Goal: Communication & Community: Answer question/provide support

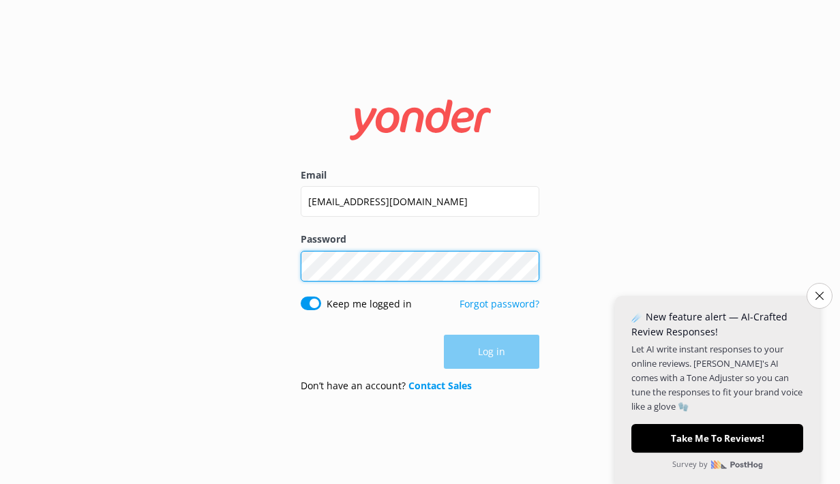
click at [492, 352] on button "Log in" at bounding box center [491, 352] width 95 height 34
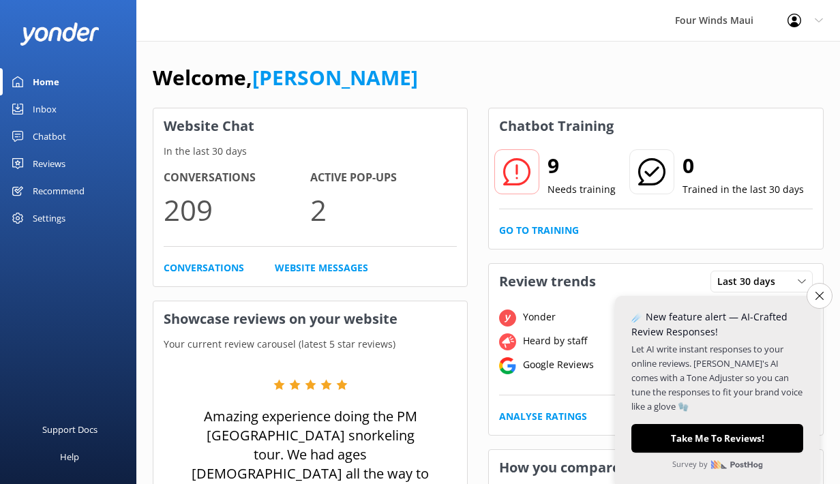
click at [46, 106] on div "Inbox" at bounding box center [45, 108] width 24 height 27
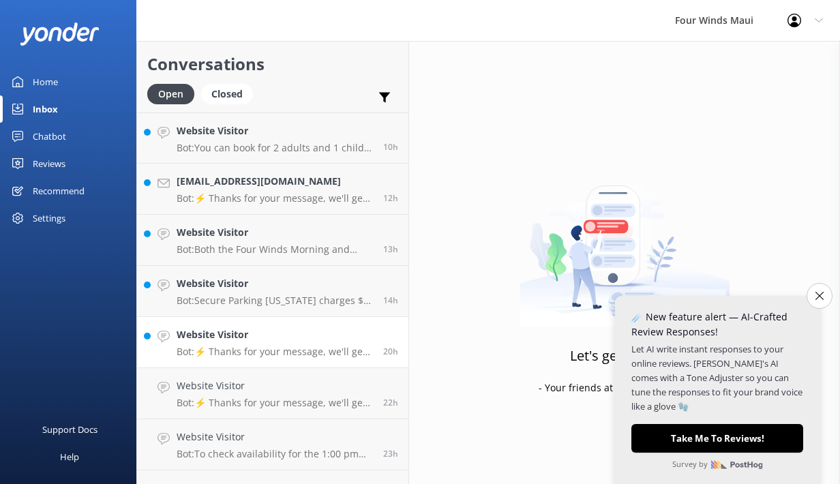
click at [206, 363] on link "Website Visitor Bot: ⚡ Thanks for your message, we'll get back to you as soon a…" at bounding box center [272, 342] width 271 height 51
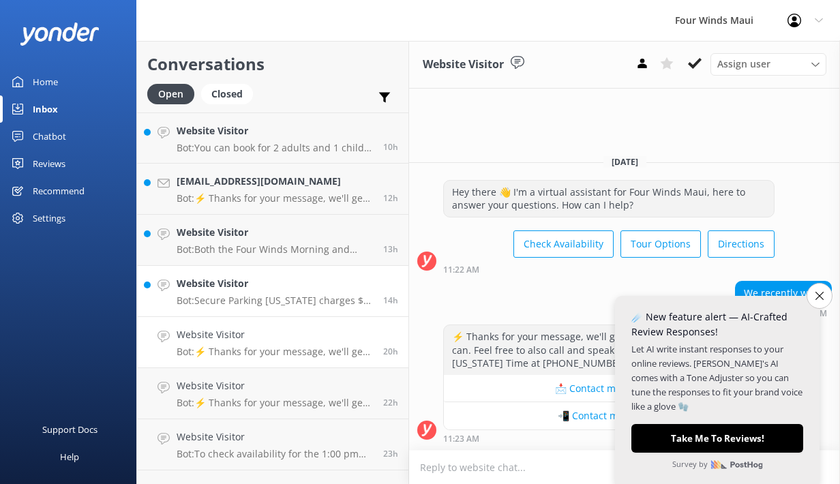
click at [286, 301] on p "Bot: Secure Parking [US_STATE] charges $1 per hour, up to a 24-hour max stay fo…" at bounding box center [275, 301] width 196 height 12
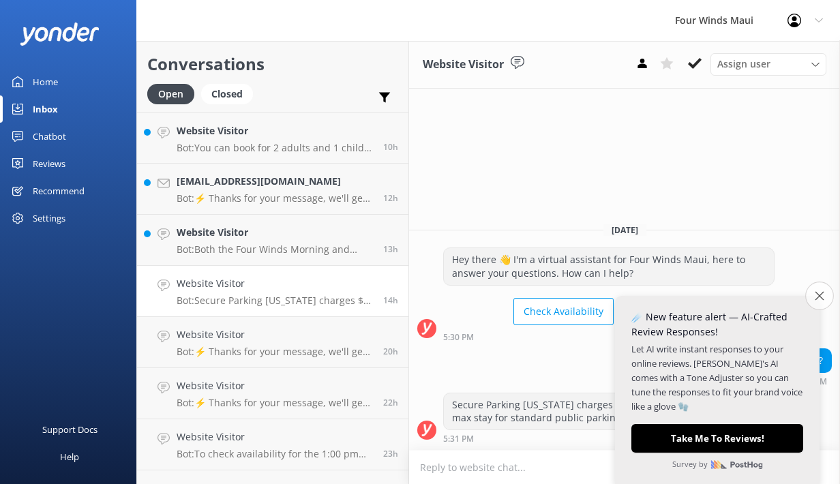
click at [822, 300] on icon "Close survey" at bounding box center [819, 295] width 9 height 9
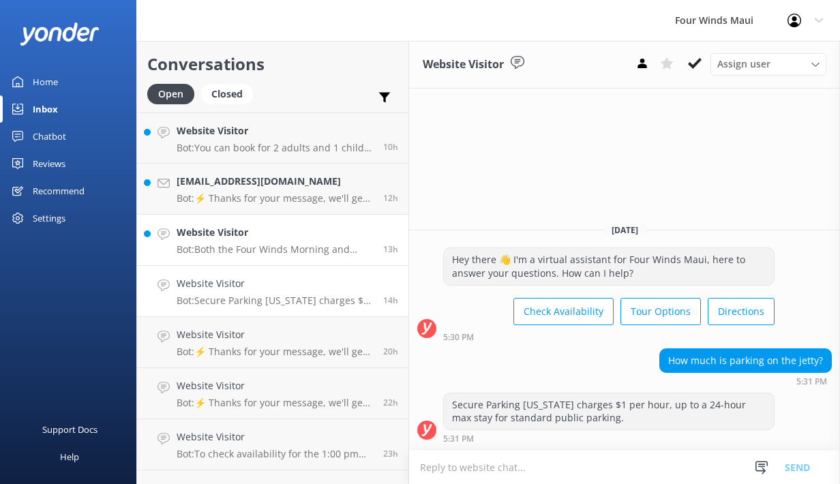
click at [210, 234] on h4 "Website Visitor" at bounding box center [275, 232] width 196 height 15
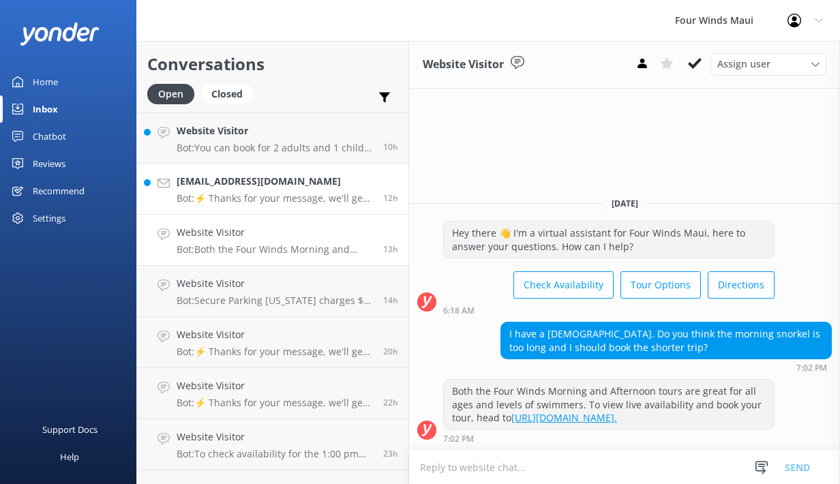
click at [229, 176] on h4 "[EMAIL_ADDRESS][DOMAIN_NAME]" at bounding box center [275, 181] width 196 height 15
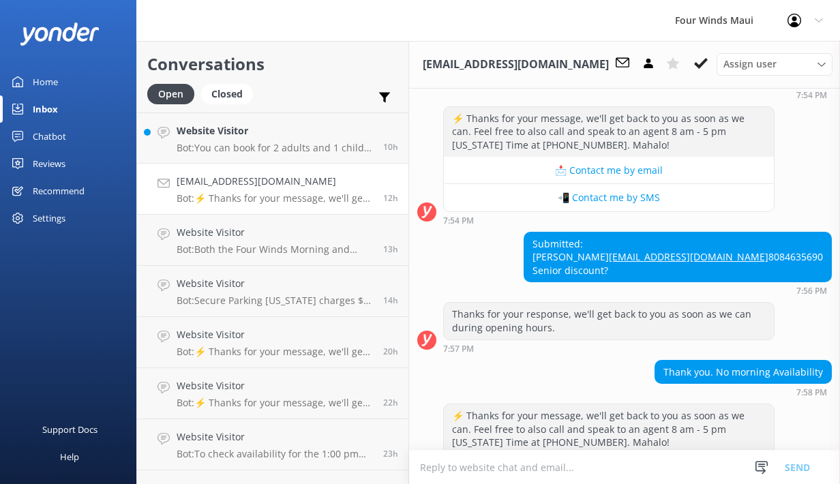
scroll to position [159, 0]
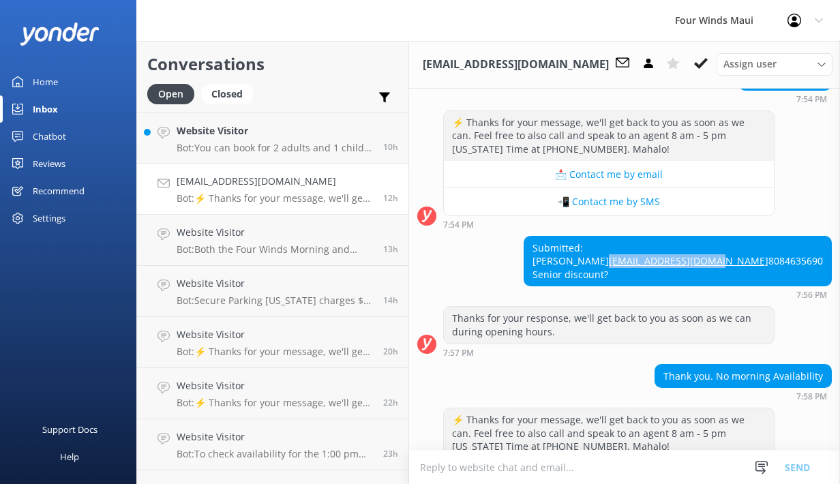
drag, startPoint x: 827, startPoint y: 271, endPoint x: 705, endPoint y: 271, distance: 122.1
click at [705, 271] on div "Submitted: [PERSON_NAME] [EMAIL_ADDRESS][DOMAIN_NAME] 8084635690 Senior discoun…" at bounding box center [677, 262] width 307 height 50
click at [728, 267] on link "[EMAIL_ADDRESS][DOMAIN_NAME]" at bounding box center [689, 260] width 160 height 13
click at [254, 124] on h4 "Website Visitor" at bounding box center [275, 130] width 196 height 15
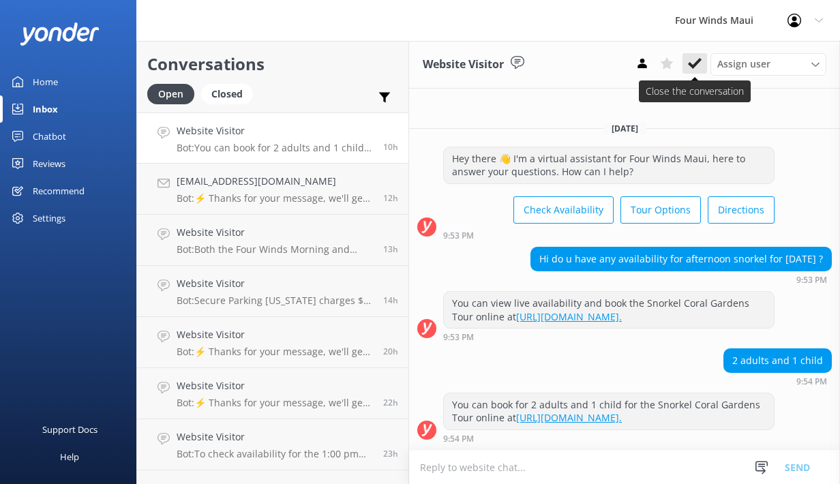
click at [692, 65] on use at bounding box center [695, 63] width 14 height 11
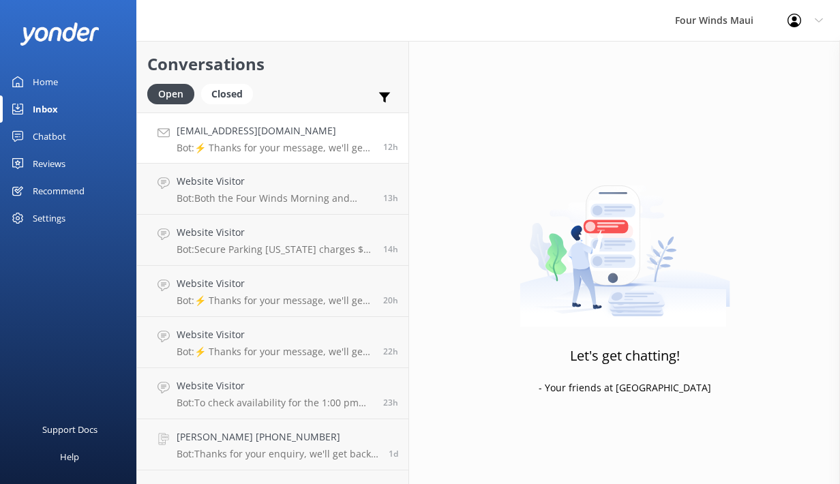
click at [293, 158] on link "[EMAIL_ADDRESS][DOMAIN_NAME] Bot: ⚡ Thanks for your message, we'll get back to …" at bounding box center [272, 138] width 271 height 51
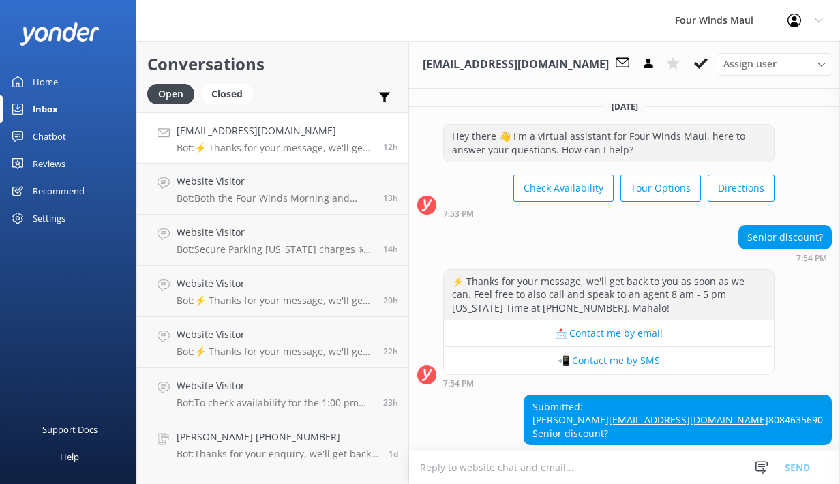
scroll to position [429, 0]
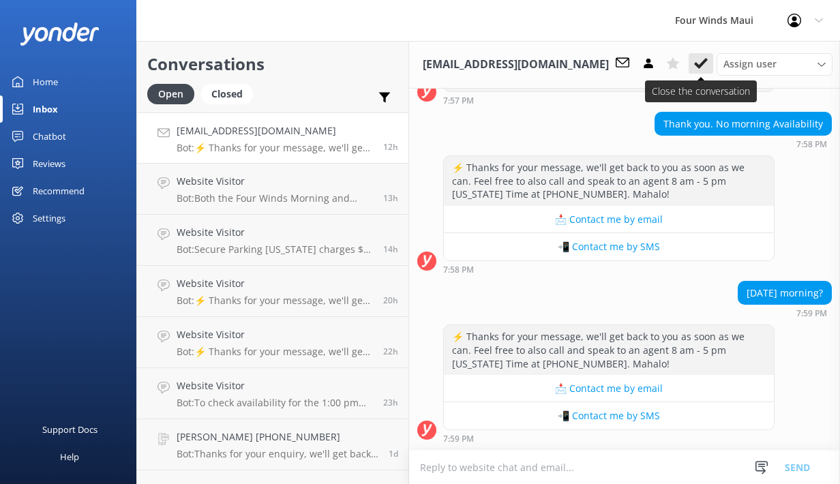
click at [694, 66] on use at bounding box center [701, 63] width 14 height 11
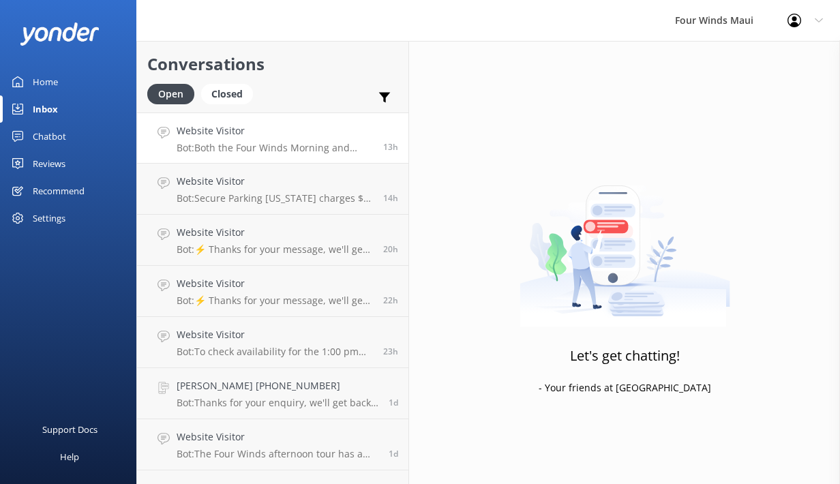
click at [279, 143] on p "Bot: Both the Four Winds Morning and Afternoon tours are great for all ages and…" at bounding box center [275, 148] width 196 height 12
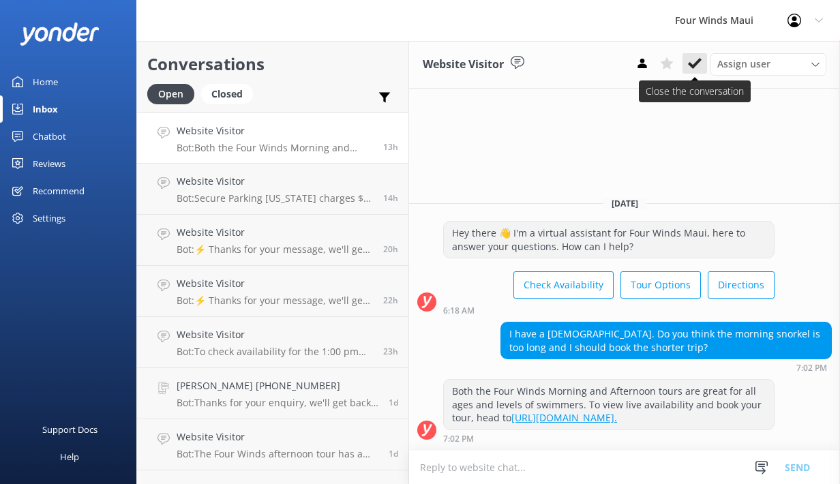
click at [694, 63] on icon at bounding box center [695, 64] width 14 height 14
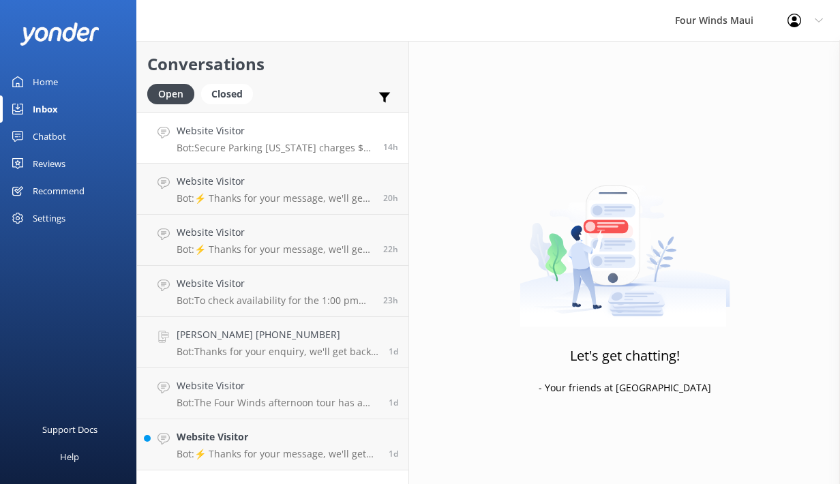
click at [260, 136] on h4 "Website Visitor" at bounding box center [275, 130] width 196 height 15
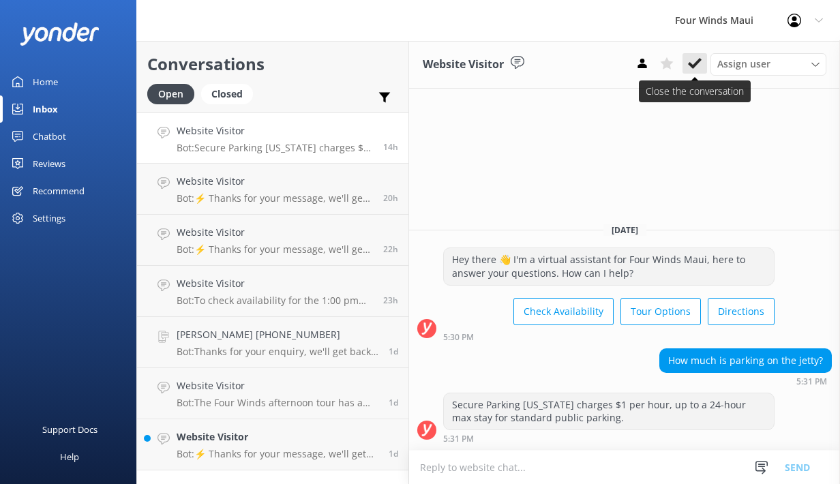
click at [688, 69] on icon at bounding box center [695, 64] width 14 height 14
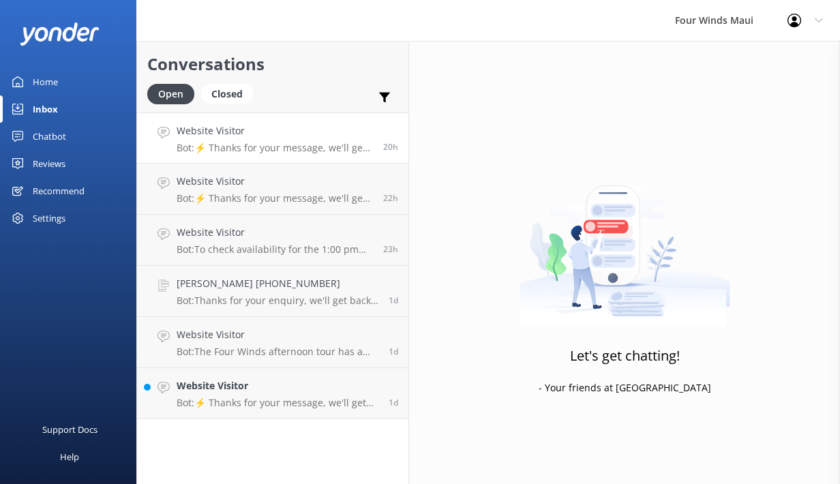
click at [228, 135] on h4 "Website Visitor" at bounding box center [275, 130] width 196 height 15
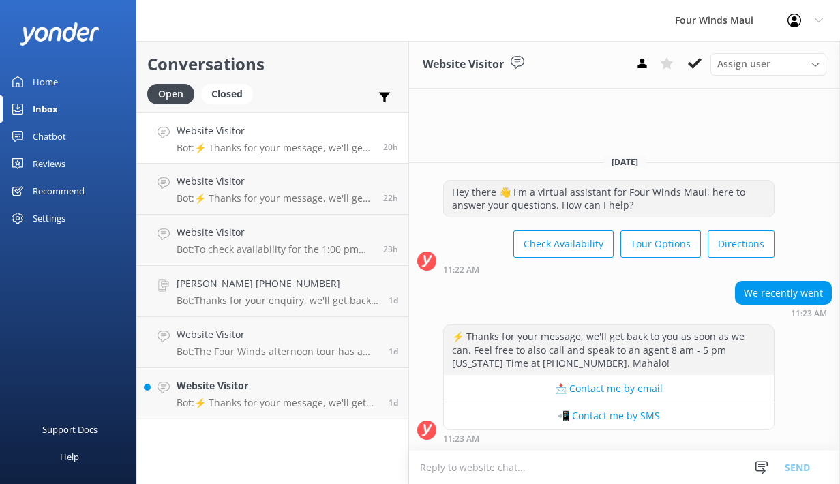
scroll to position [0, 0]
click at [694, 61] on icon at bounding box center [695, 64] width 14 height 14
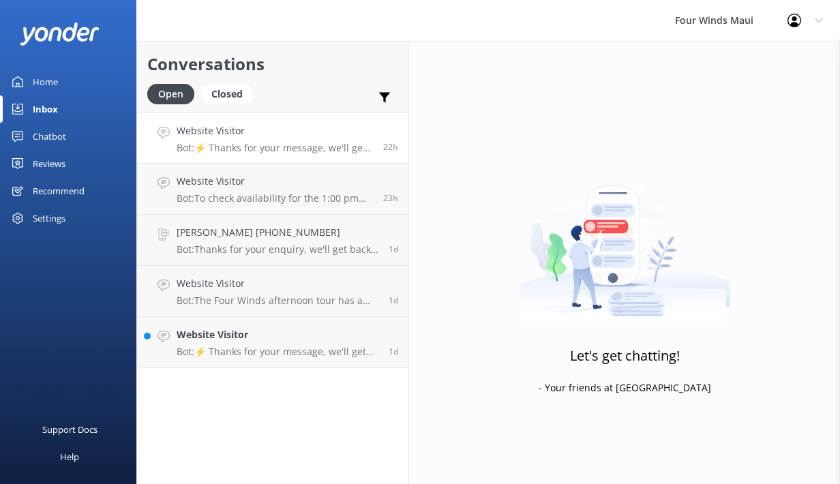
click at [231, 137] on h4 "Website Visitor" at bounding box center [275, 130] width 196 height 15
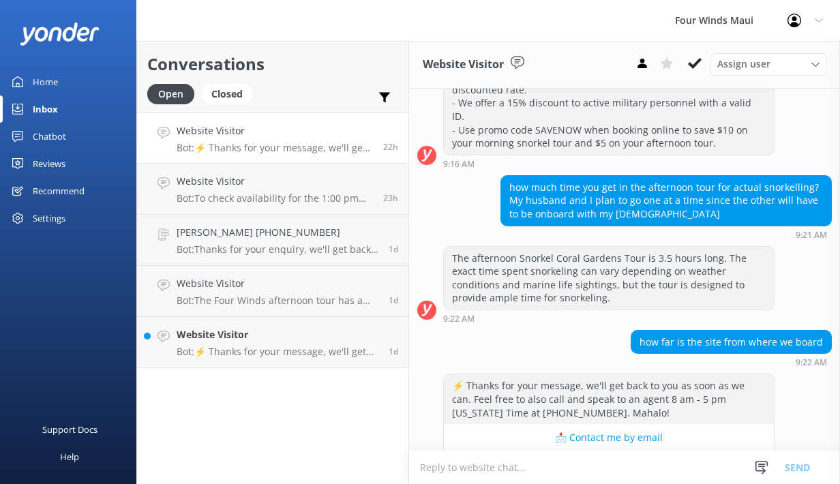
scroll to position [1682, 0]
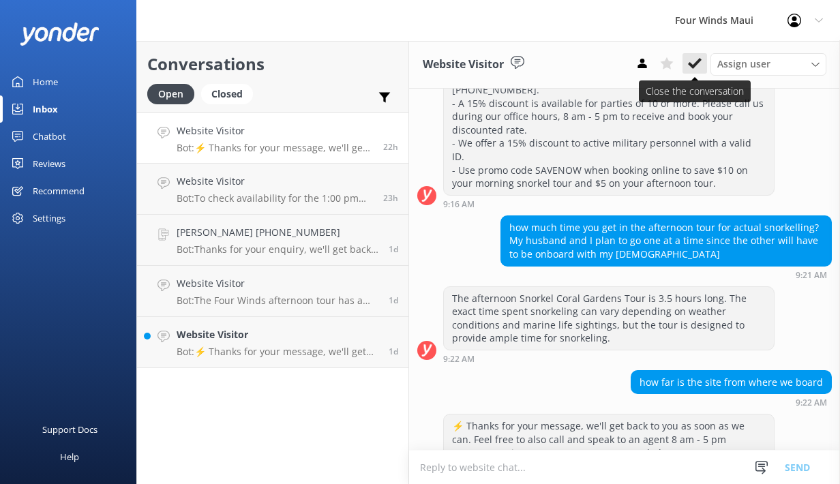
click at [696, 62] on use at bounding box center [695, 63] width 14 height 11
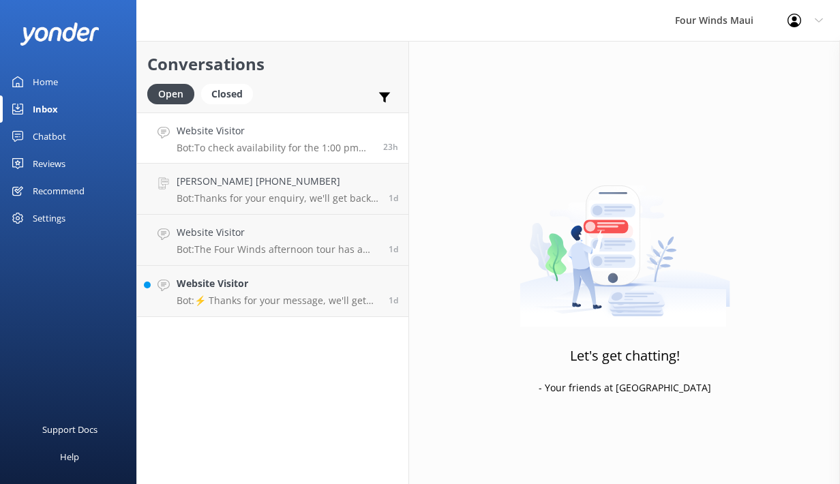
click at [265, 137] on h4 "Website Visitor" at bounding box center [275, 130] width 196 height 15
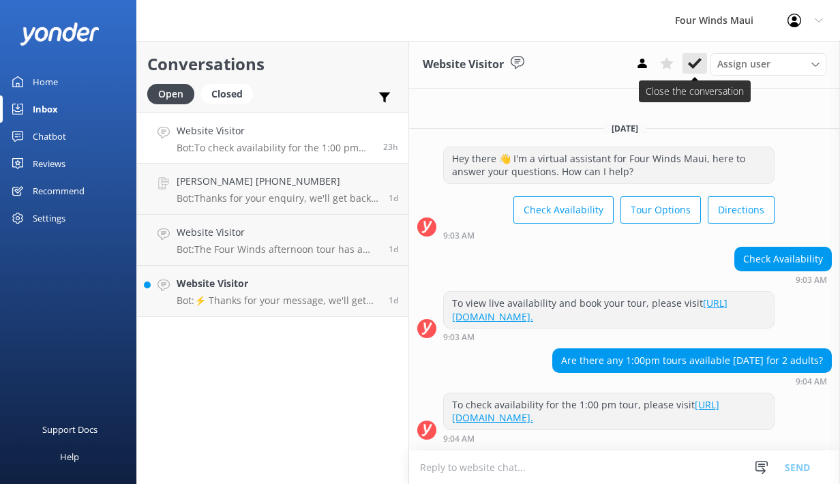
click at [691, 55] on button at bounding box center [695, 63] width 25 height 20
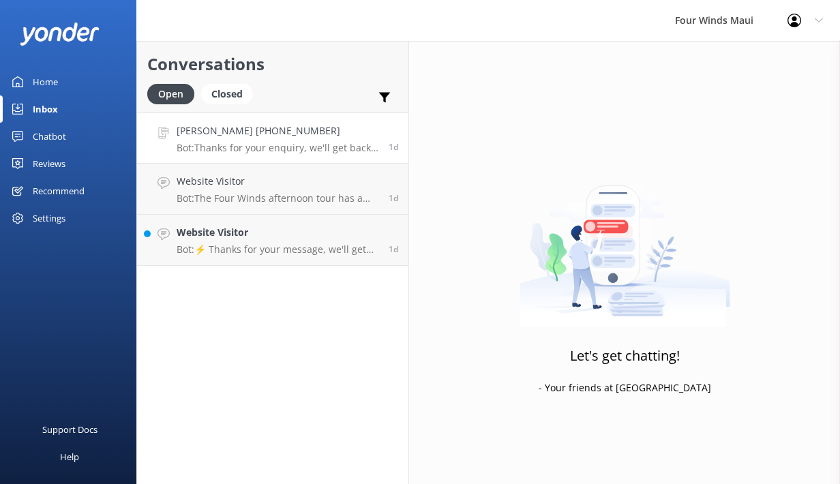
click at [256, 147] on p "Bot: Thanks for your enquiry, we'll get back to you as soon as we can during op…" at bounding box center [278, 148] width 202 height 12
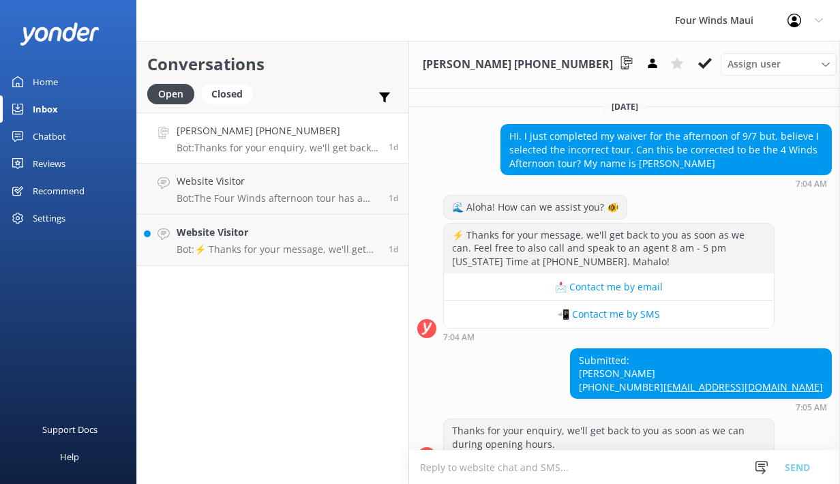
scroll to position [34, 0]
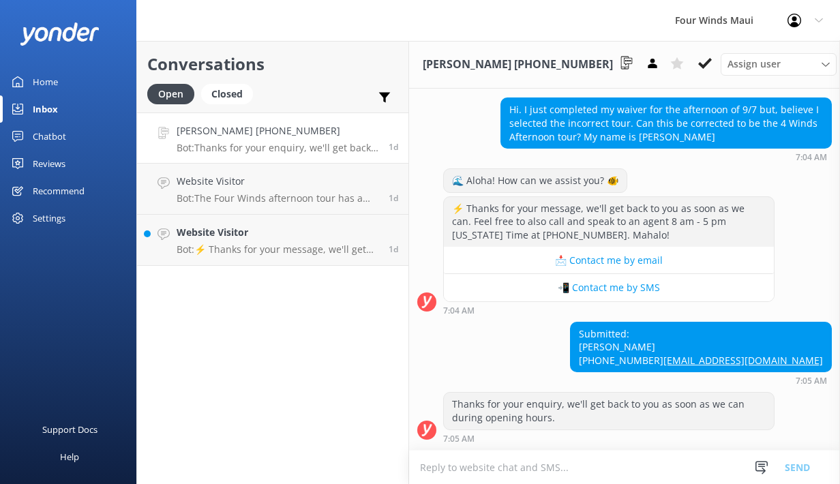
click at [753, 366] on link "[EMAIL_ADDRESS][DOMAIN_NAME]" at bounding box center [744, 360] width 160 height 13
